Goal: Task Accomplishment & Management: Use online tool/utility

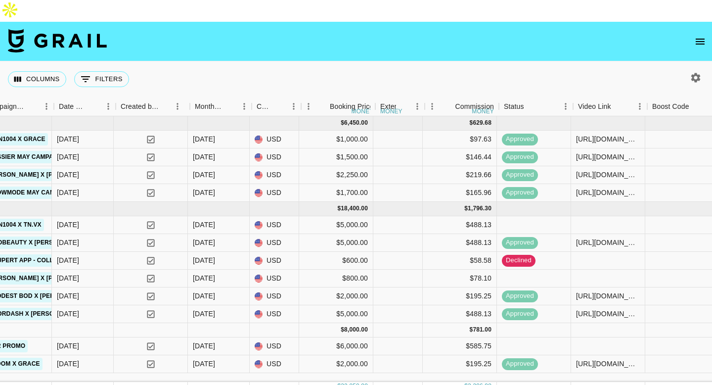
scroll to position [0, 621]
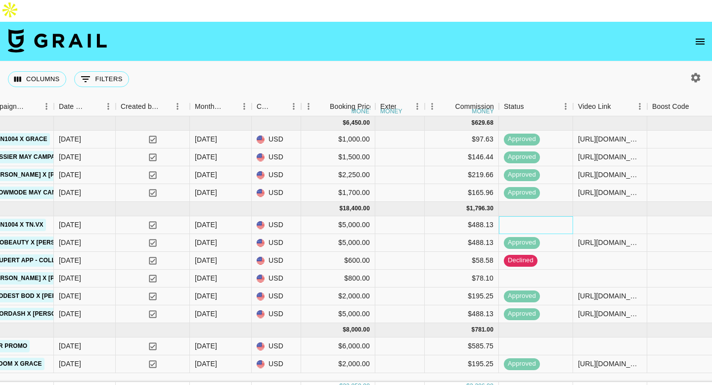
click at [530, 216] on div at bounding box center [536, 225] width 74 height 18
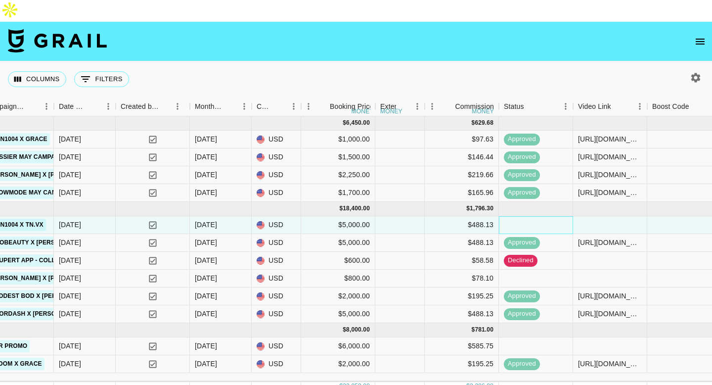
click at [530, 216] on div at bounding box center [536, 225] width 74 height 18
click at [591, 216] on div at bounding box center [610, 225] width 74 height 18
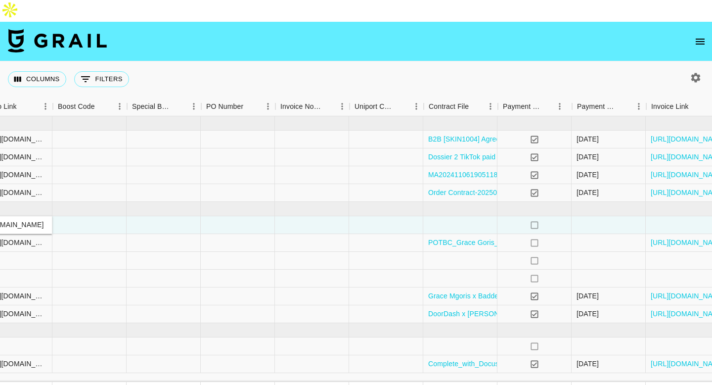
scroll to position [0, 1216]
type input "https://www.tiktok.com/@tn.vx/video/7553346415397702935?is_from_webapp=1&sender…"
click at [442, 216] on div at bounding box center [461, 225] width 74 height 18
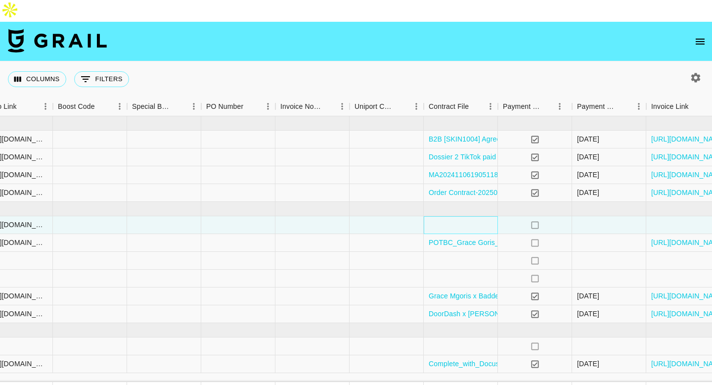
click at [442, 216] on div at bounding box center [461, 225] width 74 height 18
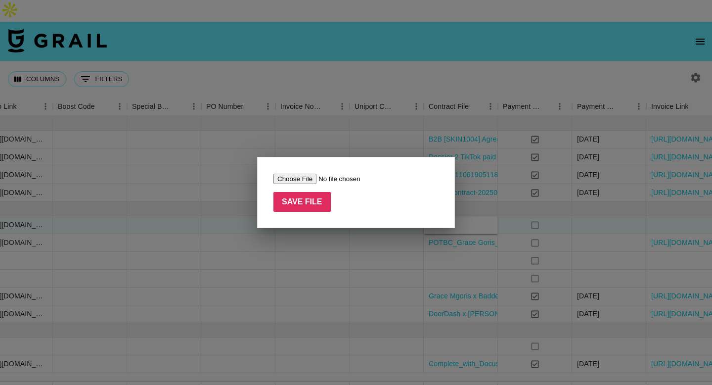
click at [281, 182] on input "file" at bounding box center [336, 179] width 125 height 10
type input "C:\fakepath\B2B [SKIN1004] Agreement-Agent Only_tn.vx.docx"
click at [304, 206] on input "Save File" at bounding box center [302, 202] width 57 height 20
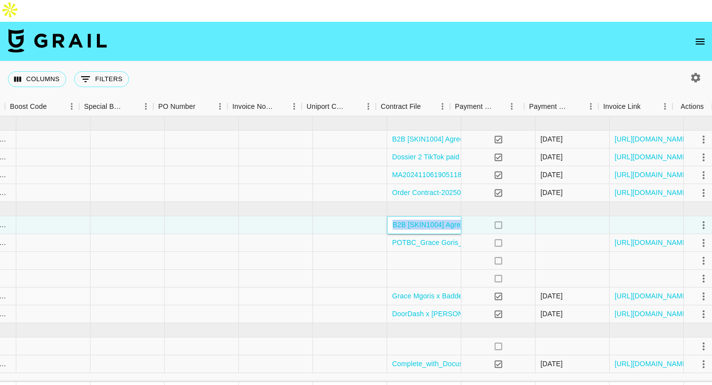
scroll to position [0, 1264]
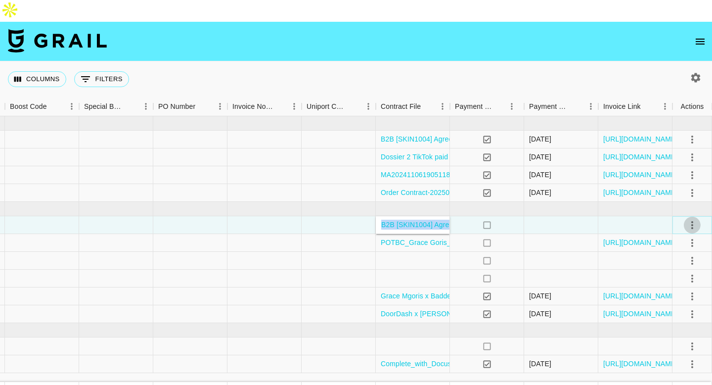
click at [693, 221] on icon "select merge strategy" at bounding box center [693, 225] width 2 height 8
click at [681, 227] on li "Confirm" at bounding box center [680, 225] width 64 height 18
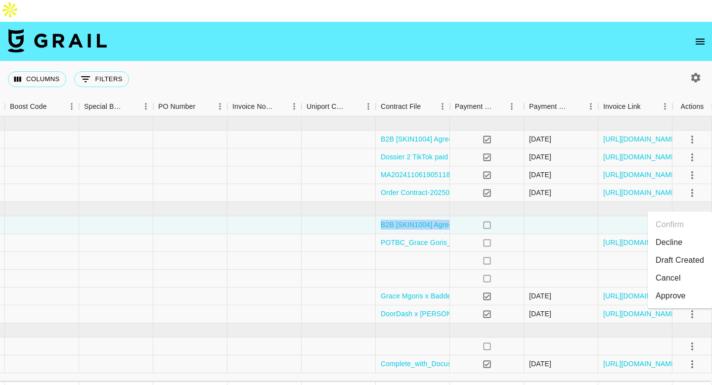
click at [674, 297] on div "Approve" at bounding box center [671, 296] width 30 height 12
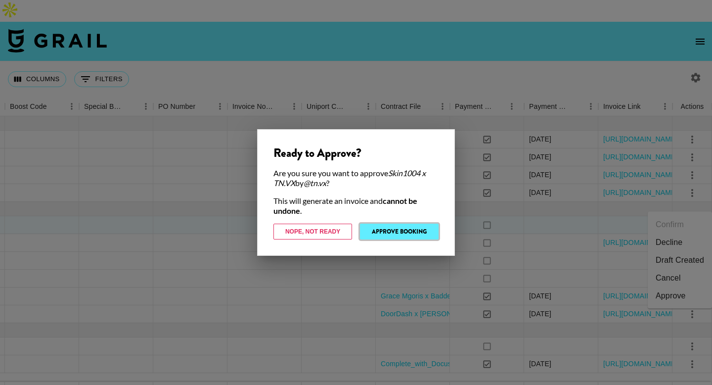
click at [405, 233] on button "Approve Booking" at bounding box center [399, 232] width 79 height 16
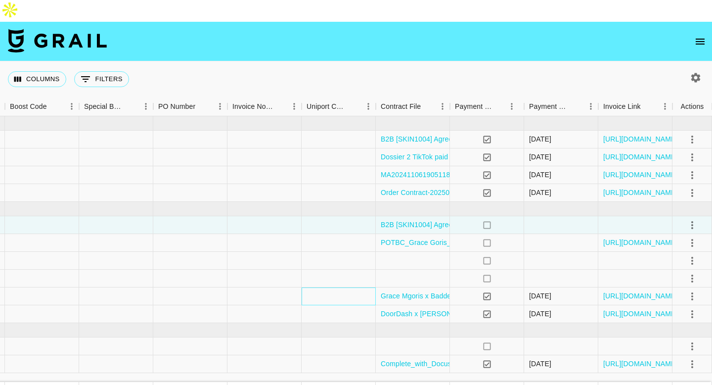
click at [316, 287] on div at bounding box center [339, 296] width 74 height 18
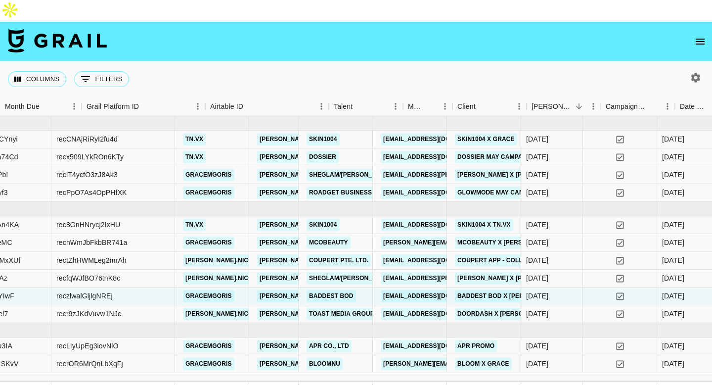
scroll to position [0, 0]
